Goal: Communication & Community: Ask a question

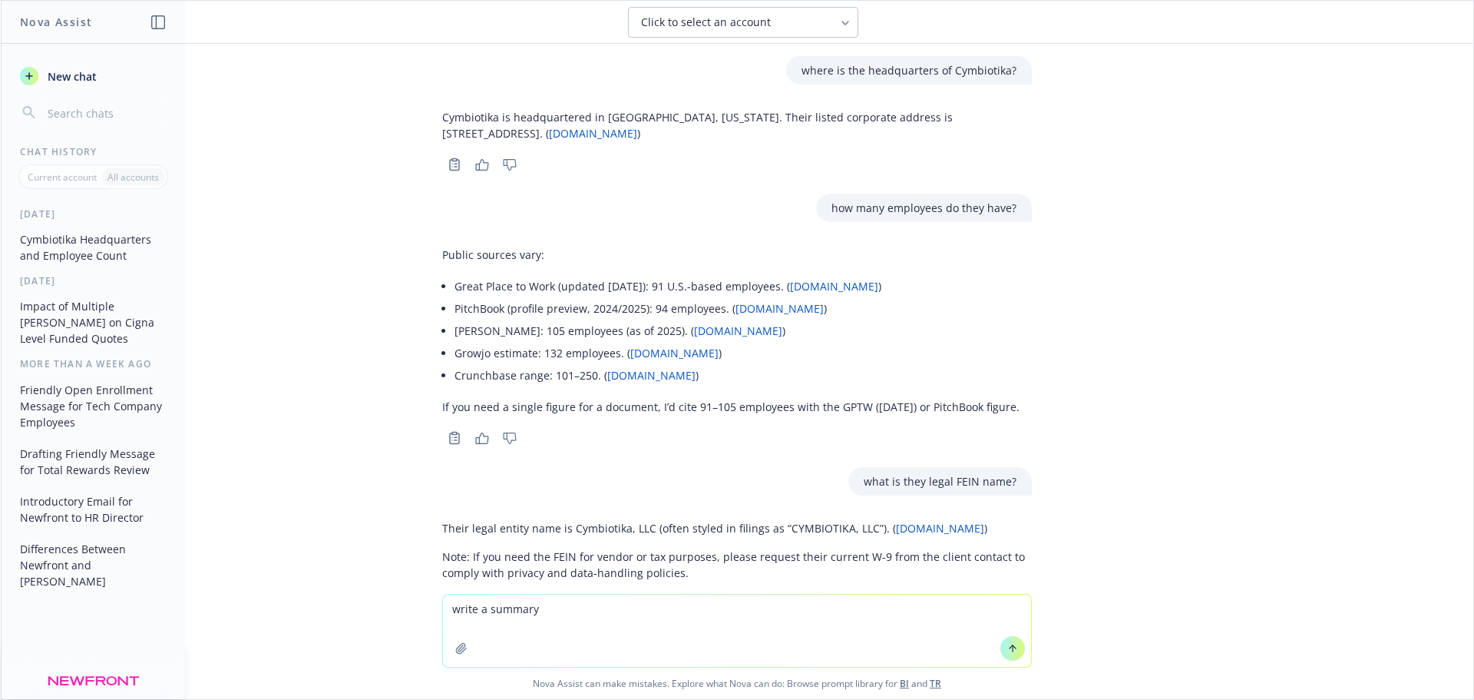
scroll to position [851, 0]
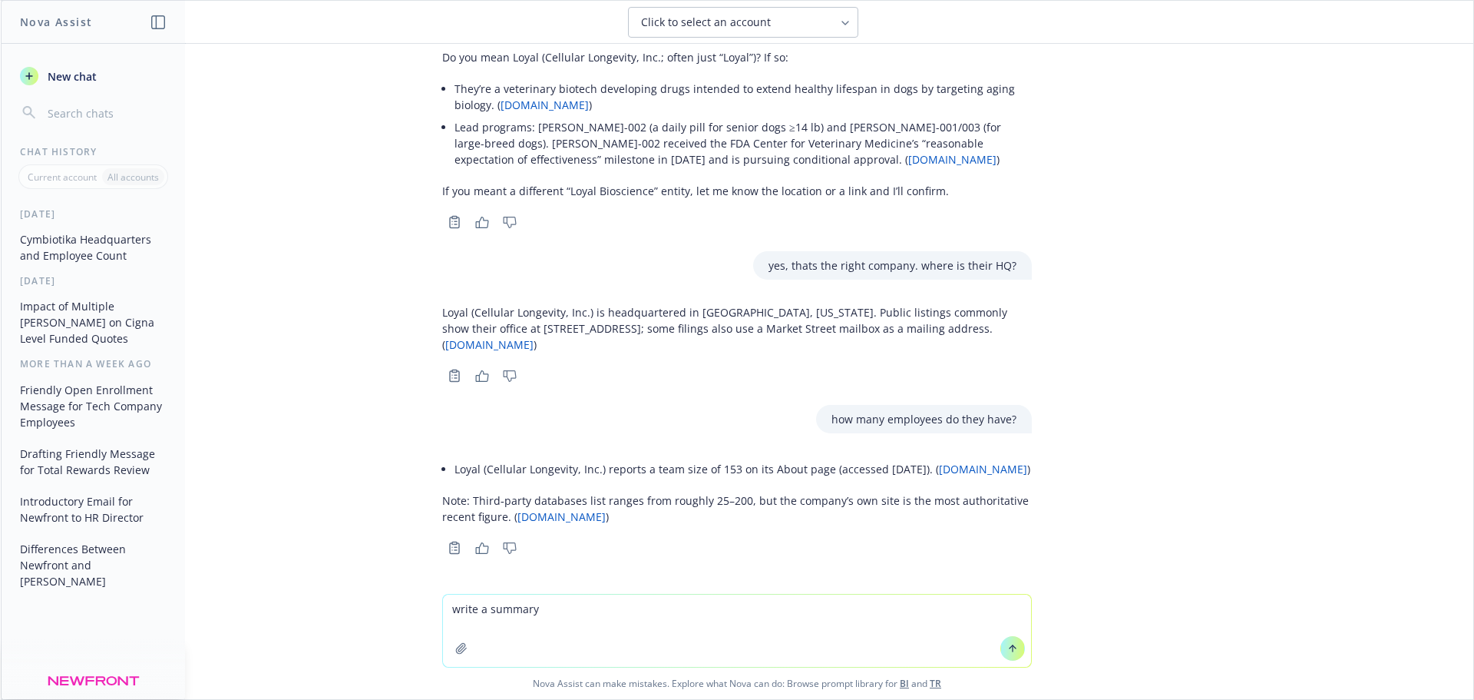
click at [564, 598] on textarea "write a summary" at bounding box center [737, 630] width 588 height 72
click at [537, 611] on textarea "write a summary" at bounding box center [737, 630] width 588 height 72
click at [448, 605] on textarea "write a summary description of newfront" at bounding box center [737, 630] width 588 height 72
click at [561, 606] on textarea "can you please write a summary description of newfront" at bounding box center [737, 630] width 588 height 72
type textarea "can you please write a short summary description of newfront"
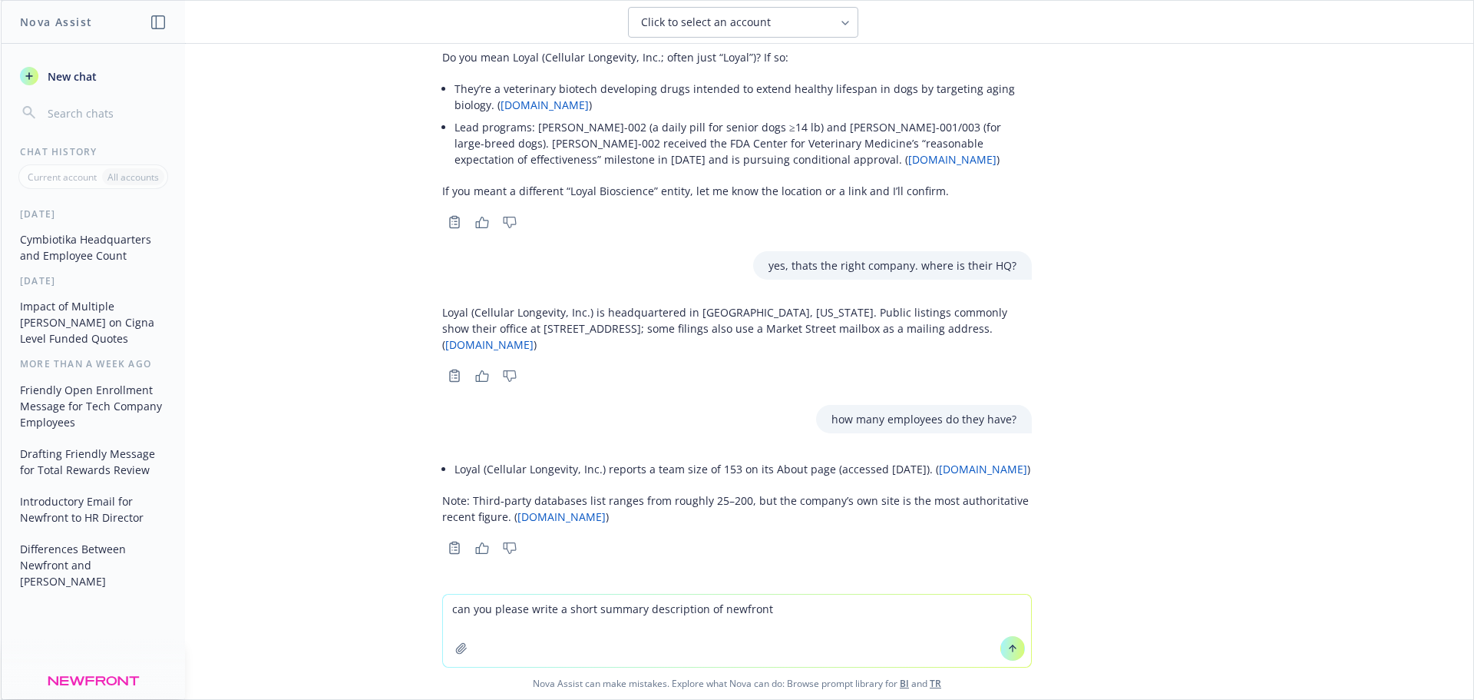
click at [1008, 650] on icon at bounding box center [1013, 648] width 11 height 11
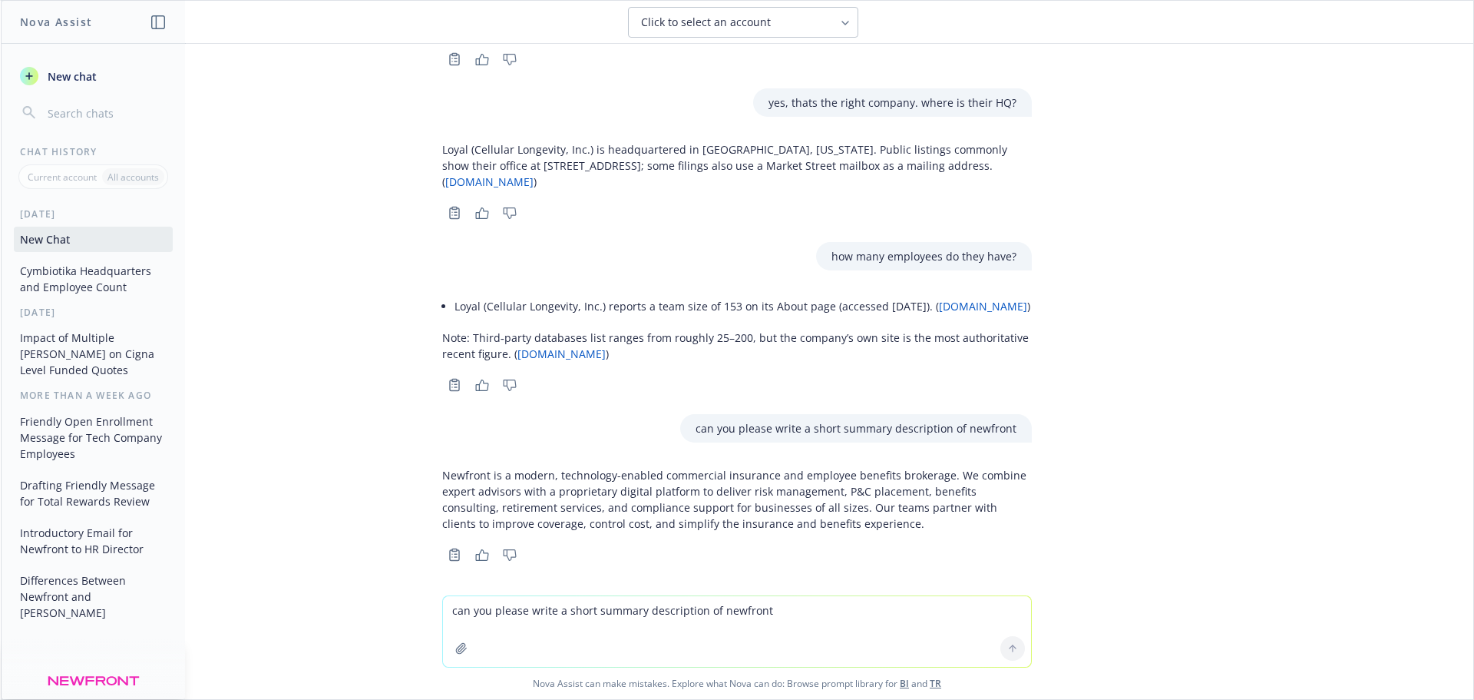
scroll to position [1021, 0]
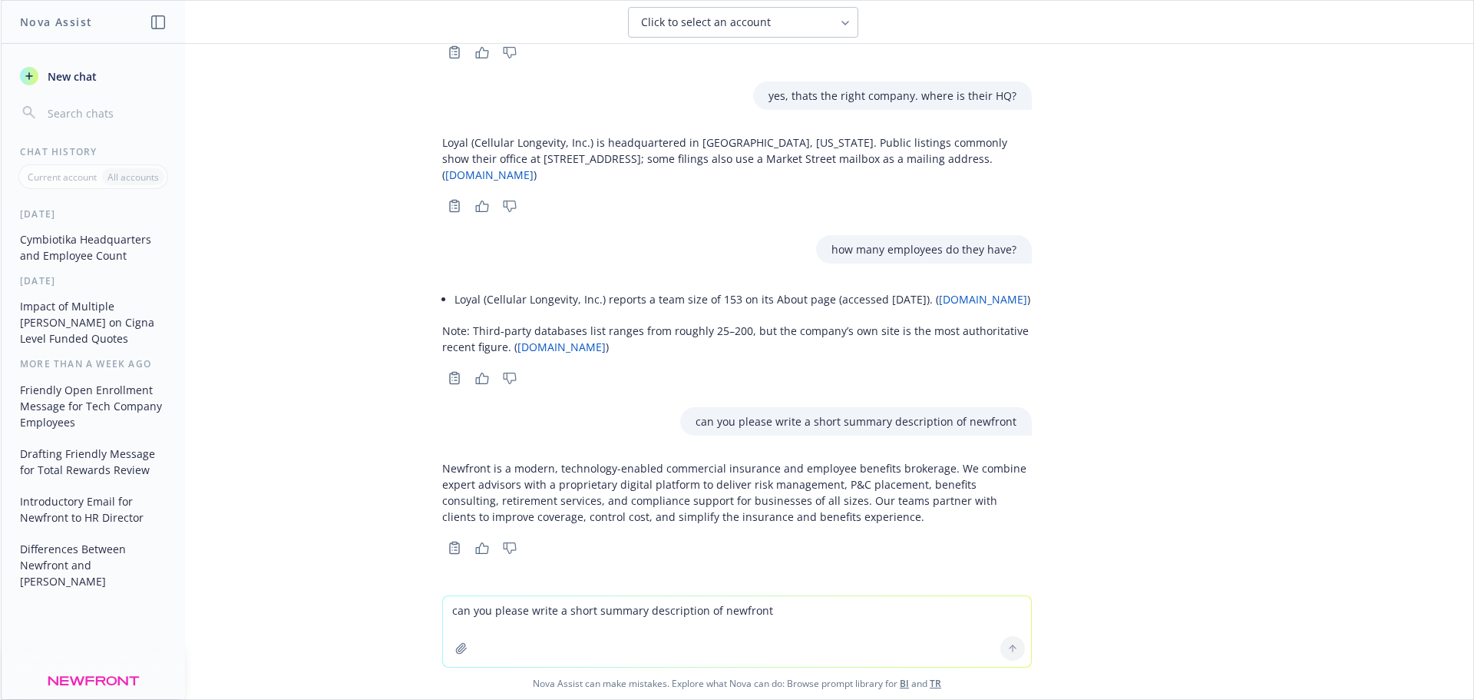
click at [541, 616] on textarea "can you please write a short summary description of newfront" at bounding box center [737, 631] width 588 height 71
type textarea "can you add some pertinent stats like revenue under management and clients serv…"
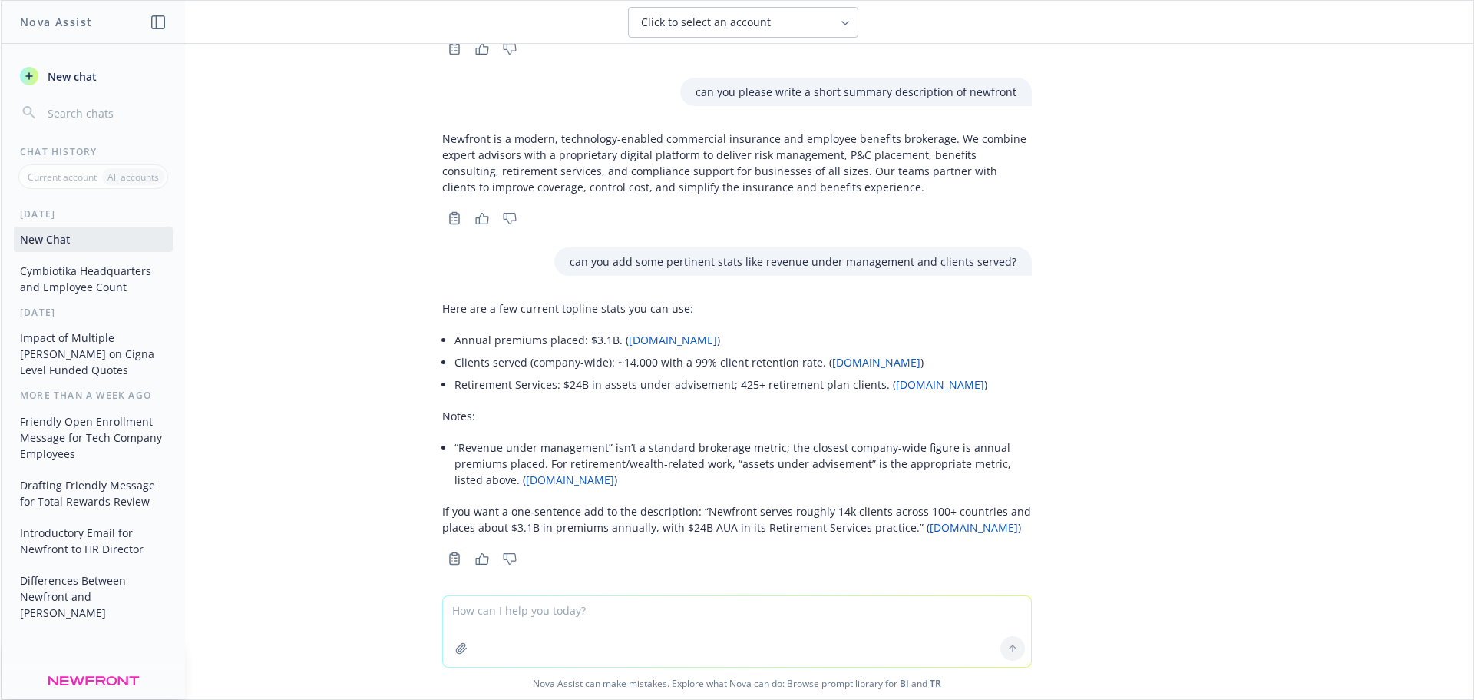
scroll to position [1361, 0]
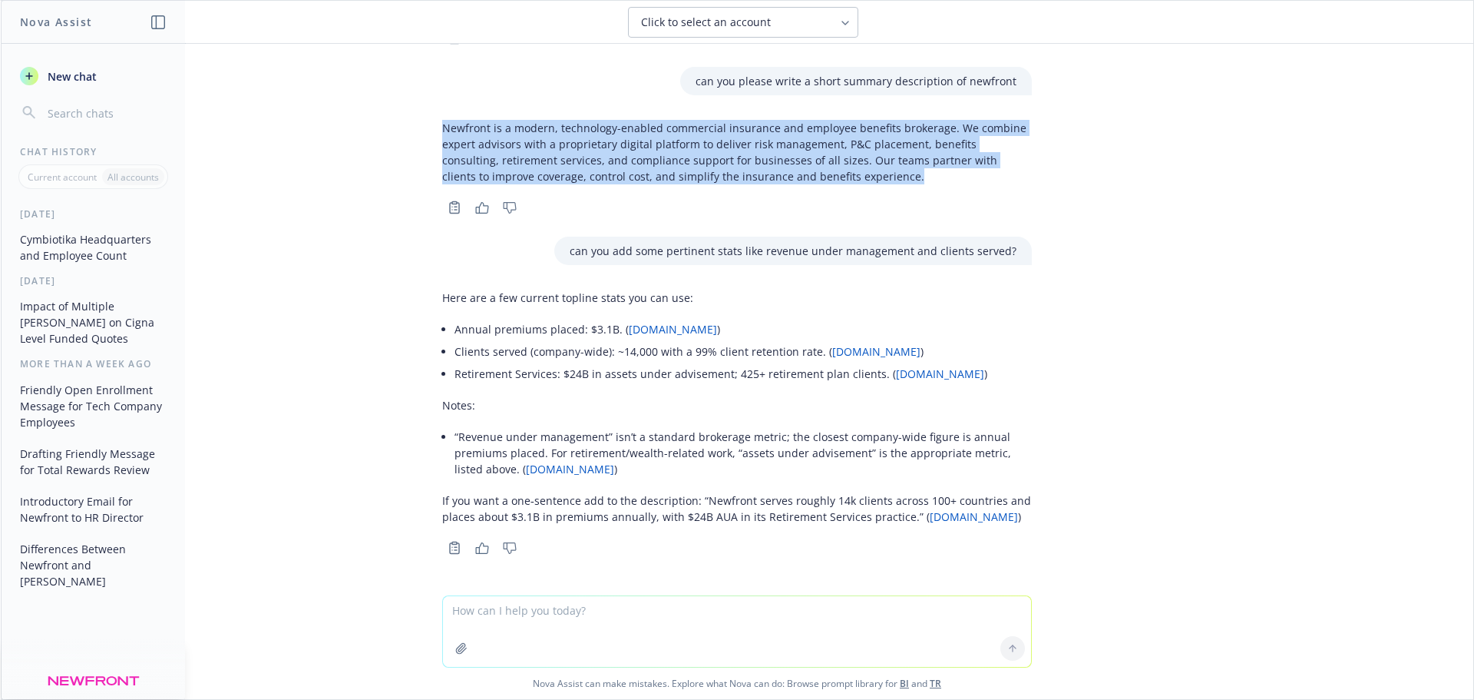
drag, startPoint x: 431, startPoint y: 125, endPoint x: 822, endPoint y: 183, distance: 395.9
click at [822, 183] on p "Newfront is a modern, technology-enabled commercial insurance and employee bene…" at bounding box center [737, 152] width 590 height 65
copy p "Newfront is a modern, technology-enabled commercial insurance and employee bene…"
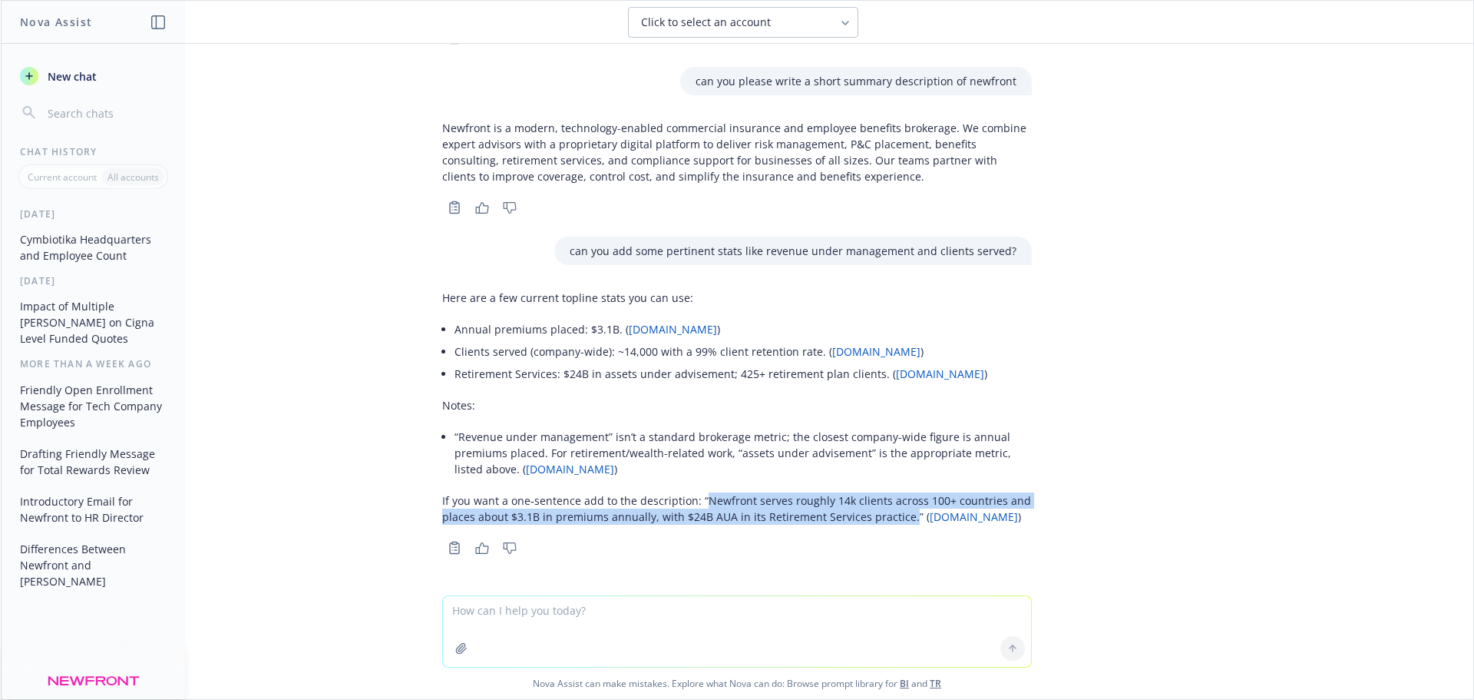
drag, startPoint x: 689, startPoint y: 498, endPoint x: 891, endPoint y: 518, distance: 202.9
click at [891, 518] on p "If you want a one‑sentence add to the description: “Newfront serves roughly 14k…" at bounding box center [737, 508] width 590 height 32
copy p "Newfront serves roughly 14k clients across 100+ countries and places about $3.1…"
